Goal: Transaction & Acquisition: Purchase product/service

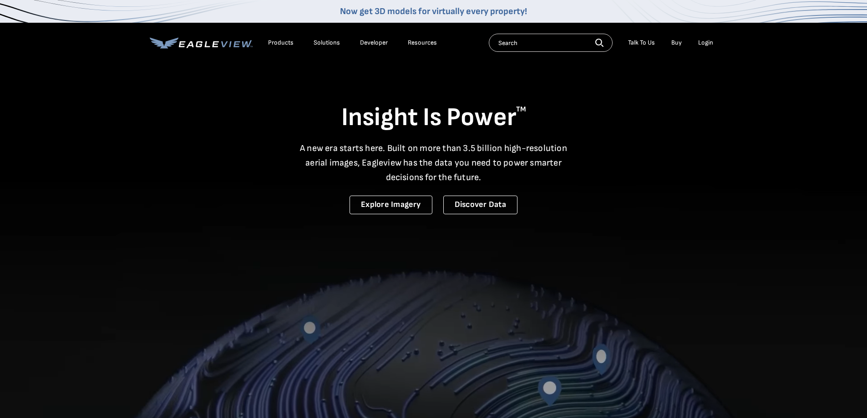
click at [704, 44] on div "Login" at bounding box center [705, 43] width 15 height 8
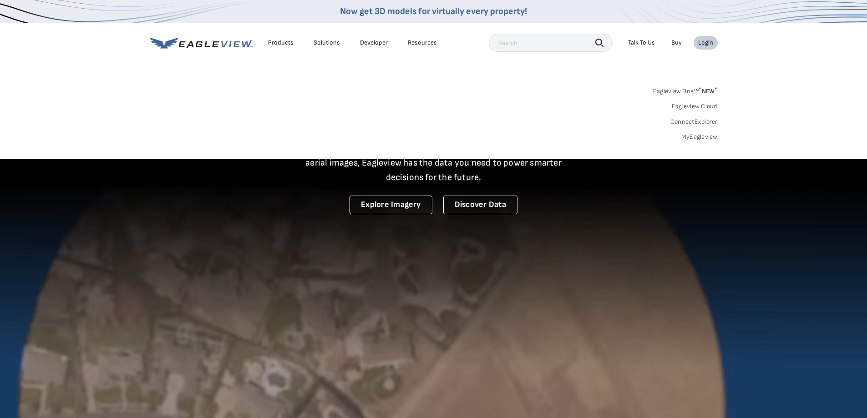
click at [705, 45] on div "Login" at bounding box center [705, 43] width 15 height 8
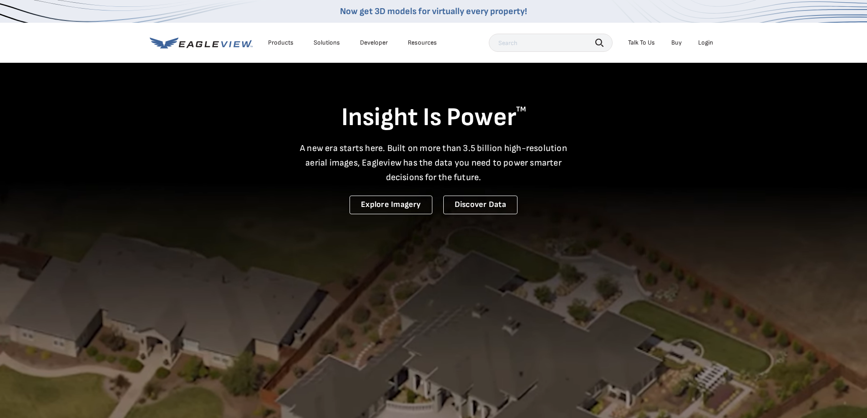
click at [703, 39] on div "Login" at bounding box center [705, 43] width 15 height 8
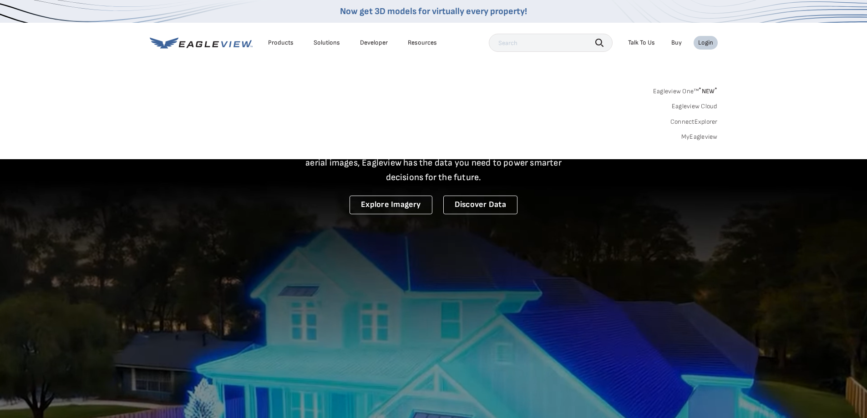
click at [687, 134] on link "MyEagleview" at bounding box center [699, 137] width 36 height 8
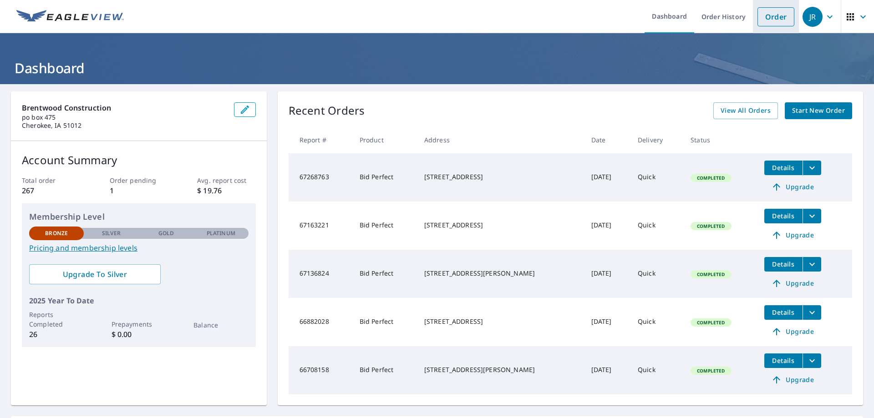
click at [774, 22] on link "Order" at bounding box center [775, 16] width 37 height 19
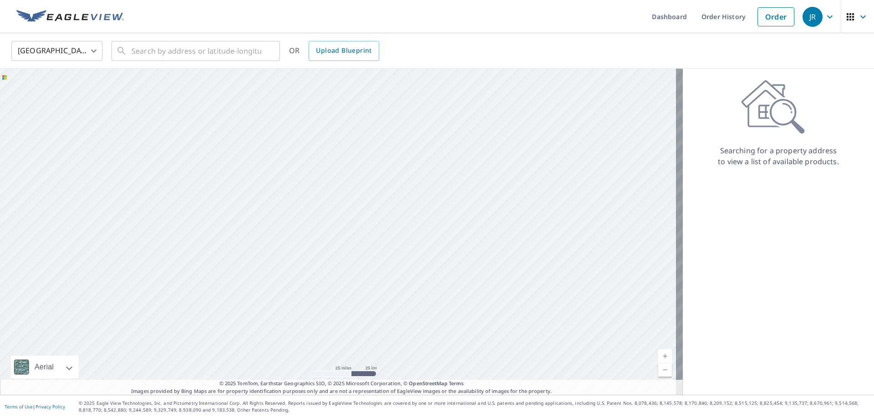
drag, startPoint x: 308, startPoint y: 139, endPoint x: 342, endPoint y: 186, distance: 57.6
click at [342, 186] on div at bounding box center [341, 232] width 683 height 326
drag, startPoint x: 177, startPoint y: 115, endPoint x: 248, endPoint y: 239, distance: 142.5
click at [248, 239] on div at bounding box center [341, 232] width 683 height 326
drag, startPoint x: 63, startPoint y: 194, endPoint x: 233, endPoint y: 188, distance: 170.3
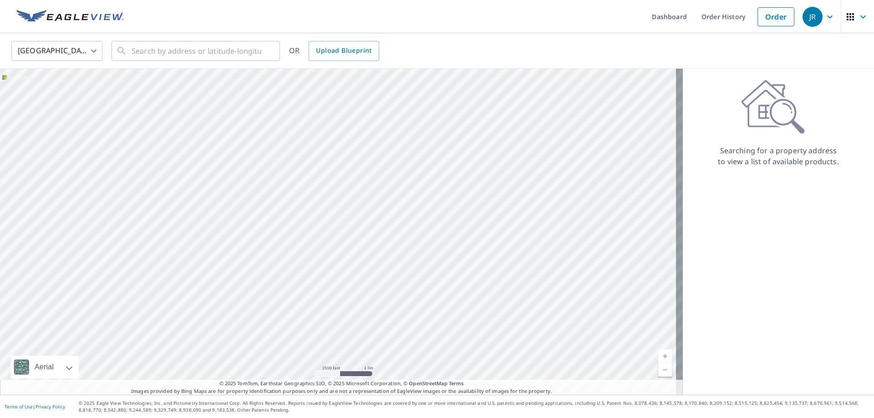
click at [233, 188] on div at bounding box center [341, 232] width 683 height 326
drag, startPoint x: 129, startPoint y: 258, endPoint x: 259, endPoint y: 261, distance: 129.8
click at [259, 261] on div at bounding box center [341, 232] width 683 height 326
click at [264, 259] on div at bounding box center [341, 232] width 683 height 326
click at [148, 58] on input "text" at bounding box center [197, 50] width 130 height 25
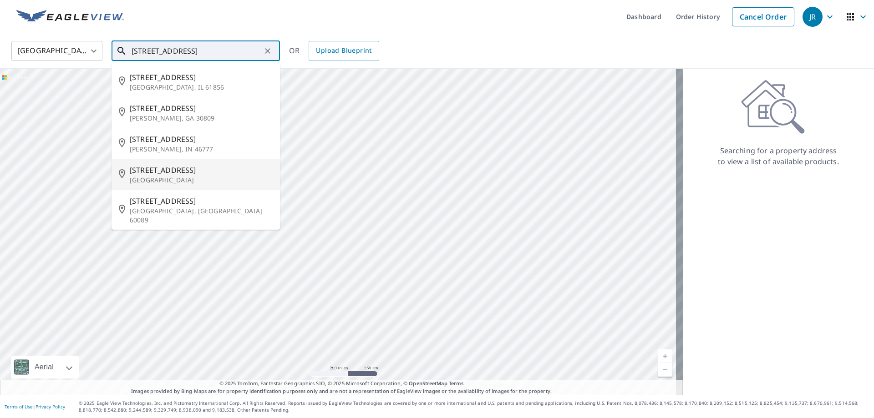
click at [158, 169] on span "[STREET_ADDRESS]" at bounding box center [201, 170] width 143 height 11
type input "[STREET_ADDRESS]"
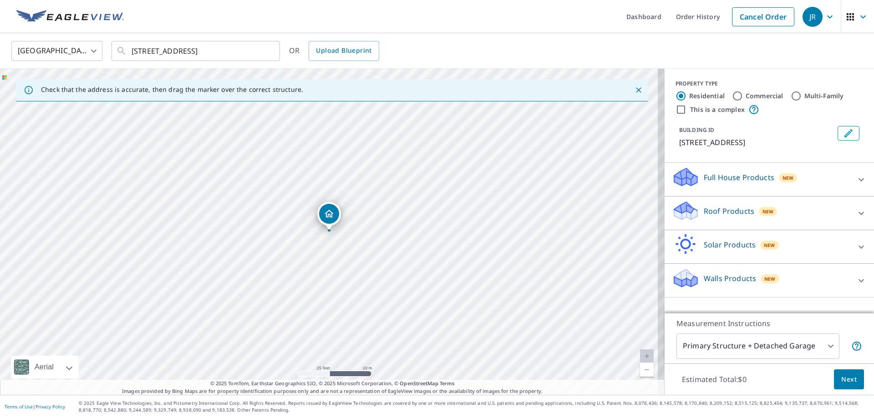
click at [703, 219] on div "Roof Products New" at bounding box center [761, 213] width 178 height 26
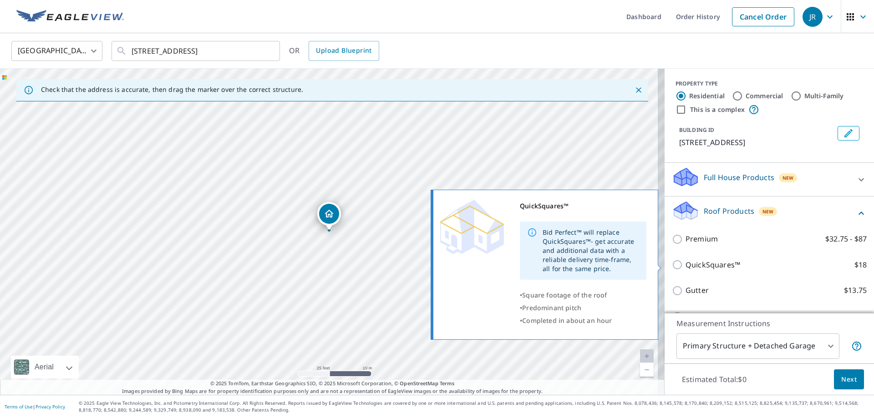
click at [696, 263] on p "QuickSquares™" at bounding box center [712, 264] width 55 height 11
click at [685, 263] on input "QuickSquares™ $18" at bounding box center [679, 264] width 14 height 11
checkbox input "true"
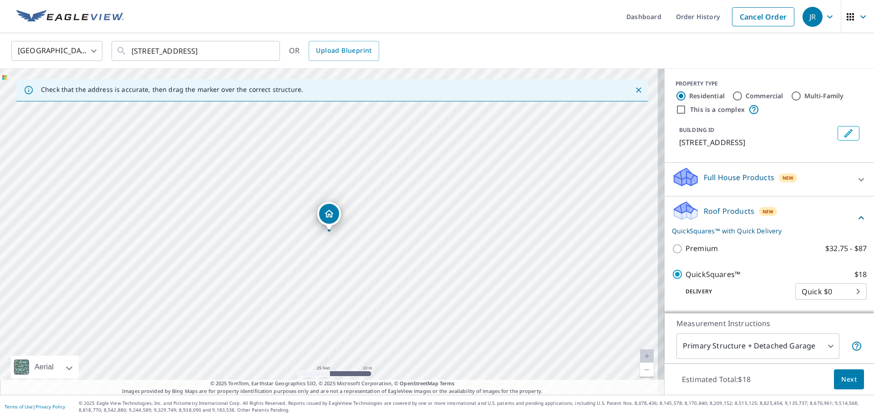
click at [841, 375] on span "Next" at bounding box center [848, 379] width 15 height 11
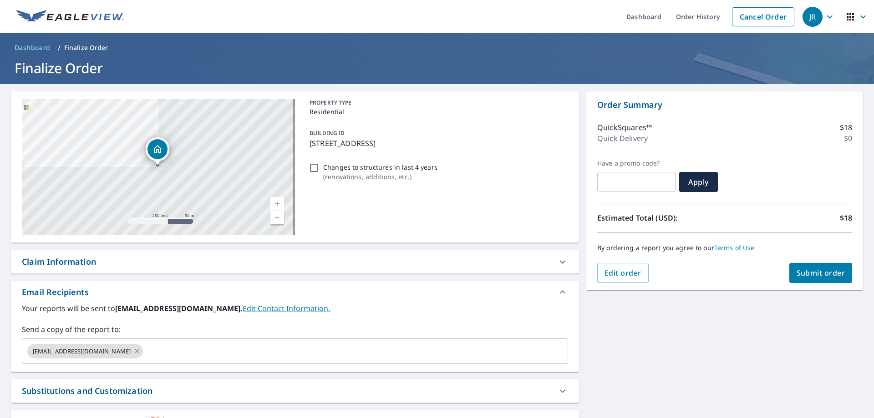
click at [833, 277] on span "Submit order" at bounding box center [820, 273] width 49 height 10
